Goal: Information Seeking & Learning: Check status

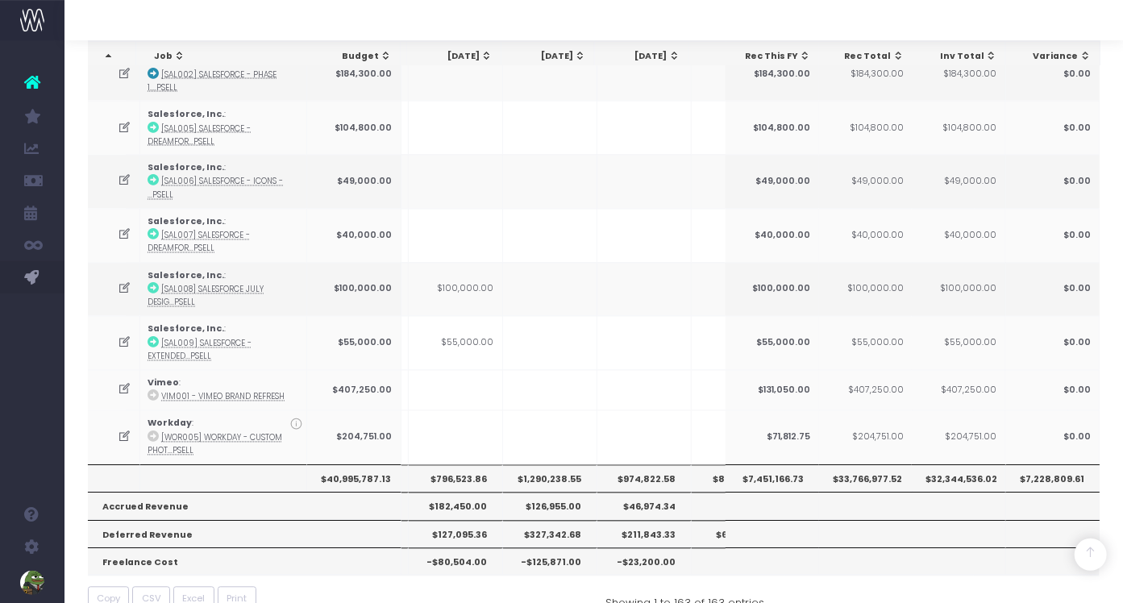
click at [640, 464] on th "$974,822.58" at bounding box center [645, 477] width 94 height 27
click at [556, 464] on th "$1,290,238.55" at bounding box center [550, 477] width 94 height 27
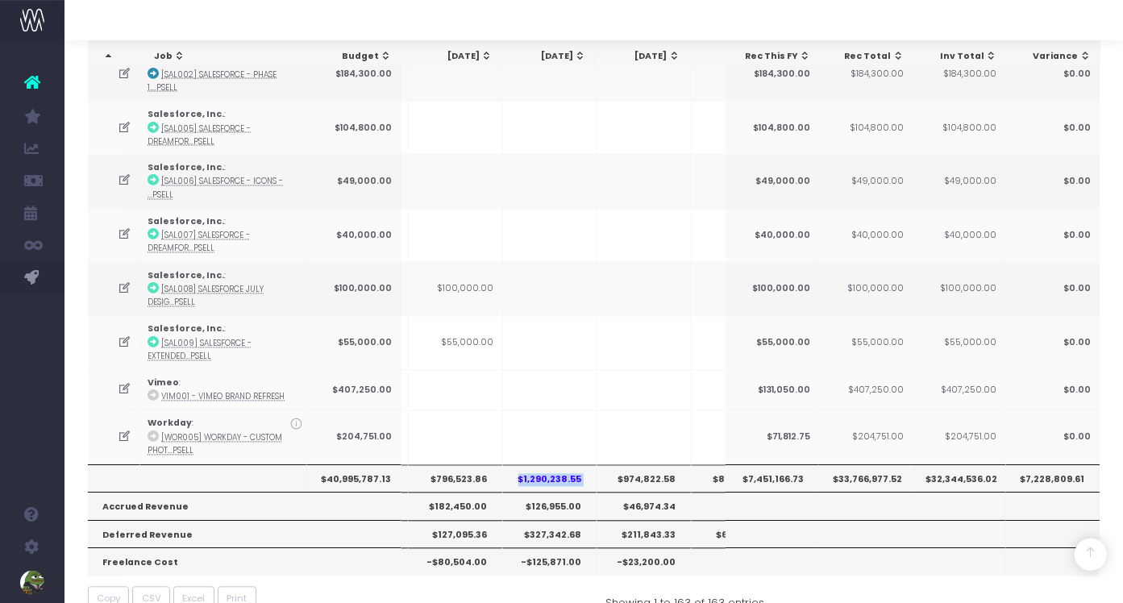
click at [556, 464] on th "$1,290,238.55" at bounding box center [550, 477] width 94 height 27
click at [652, 464] on th "$974,822.58" at bounding box center [645, 477] width 94 height 27
